Goal: Use online tool/utility: Utilize a website feature to perform a specific function

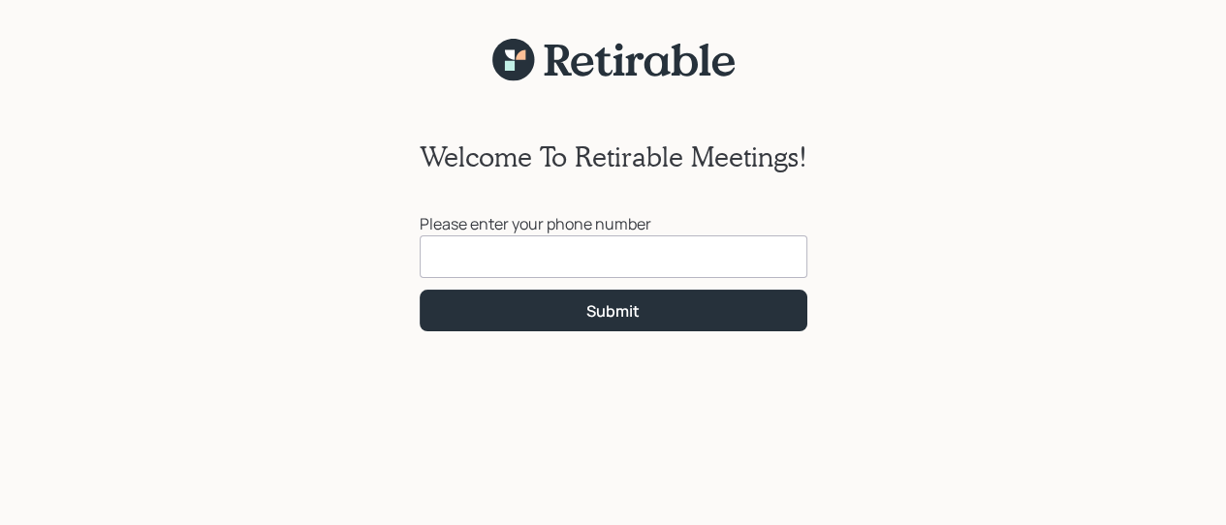
click at [128, 82] on div "Welcome To Retirable Meetings! Please enter your phone number Submit" at bounding box center [613, 315] width 1226 height 467
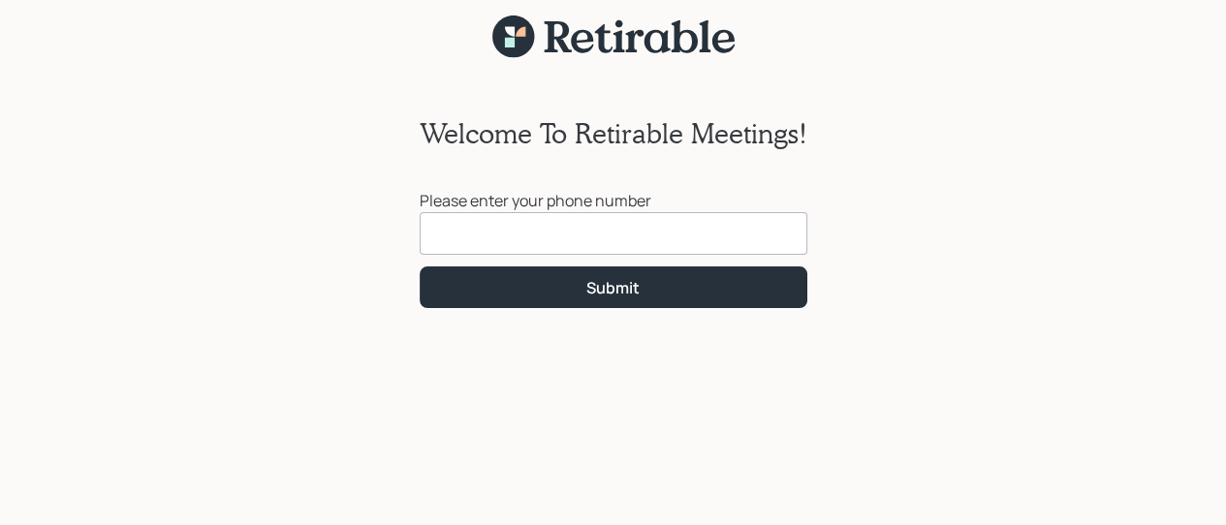
click at [444, 236] on input at bounding box center [613, 233] width 388 height 43
type input "[PHONE_NUMBER]"
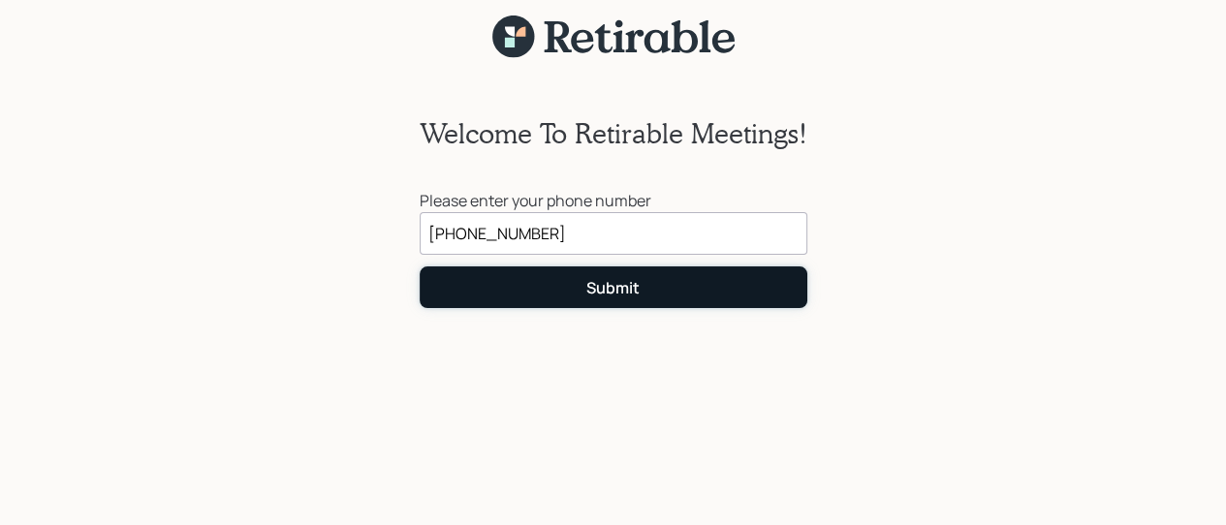
click at [593, 280] on div "Submit" at bounding box center [612, 287] width 53 height 21
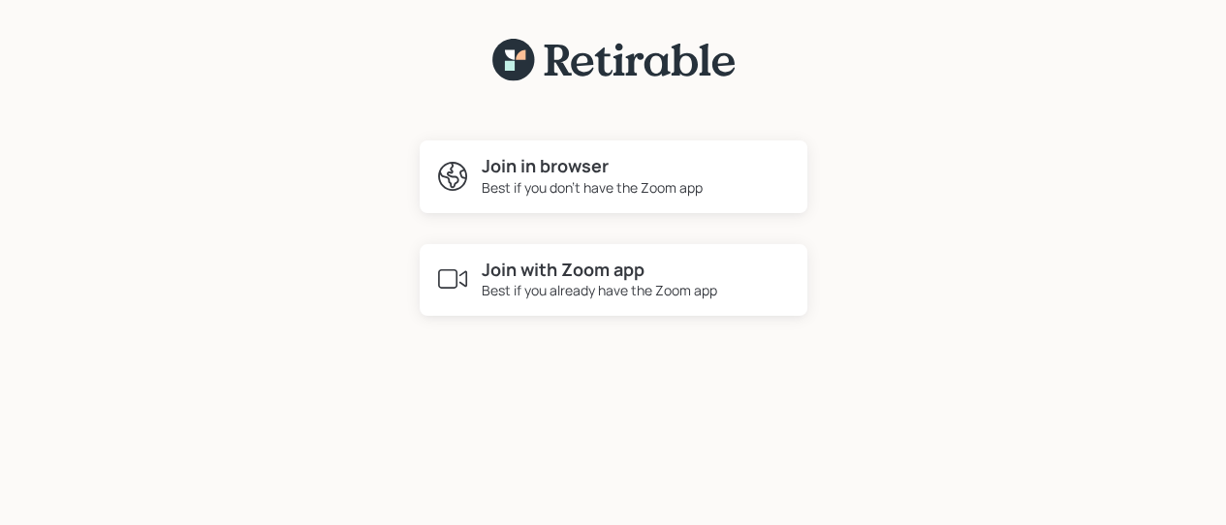
click at [593, 280] on div "Best if you already have the Zoom app" at bounding box center [598, 290] width 235 height 20
